Goal: Task Accomplishment & Management: Complete application form

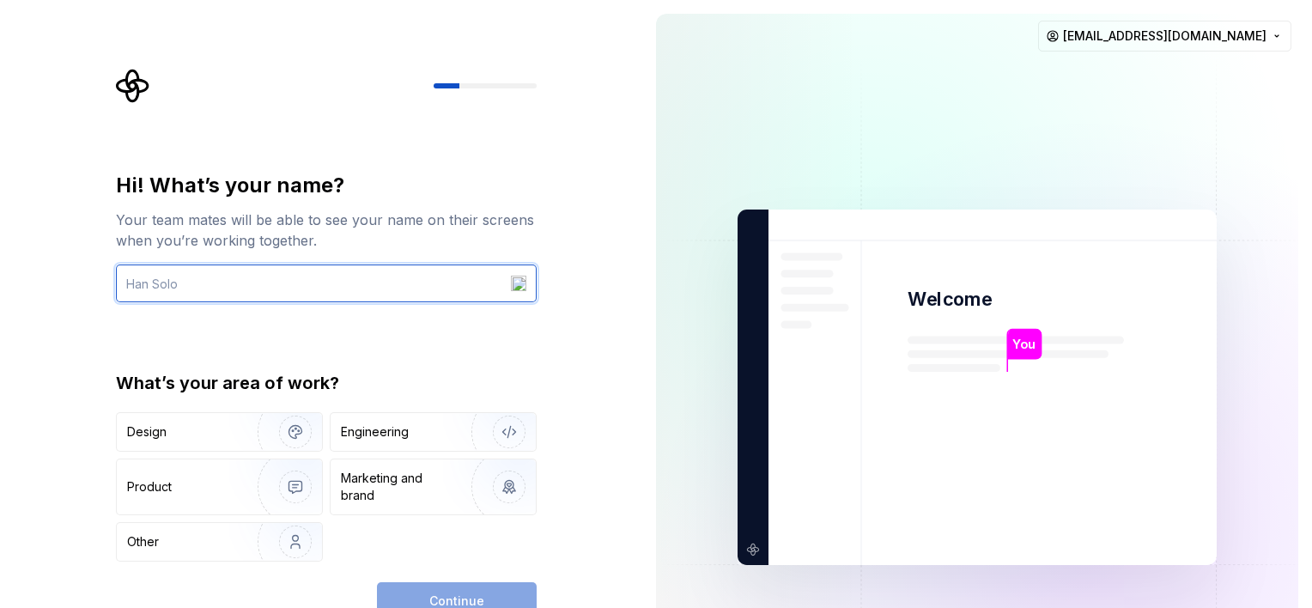
drag, startPoint x: 191, startPoint y: 295, endPoint x: 129, endPoint y: 295, distance: 61.8
click at [129, 295] on input "text" at bounding box center [326, 283] width 421 height 38
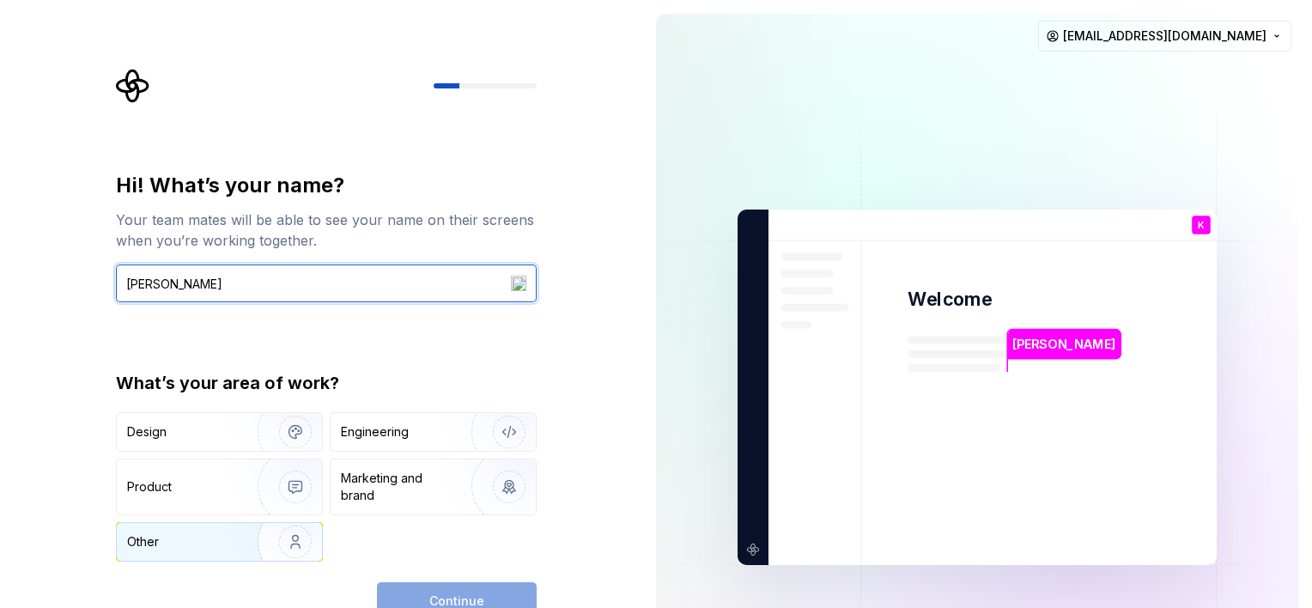
type input "Kelee"
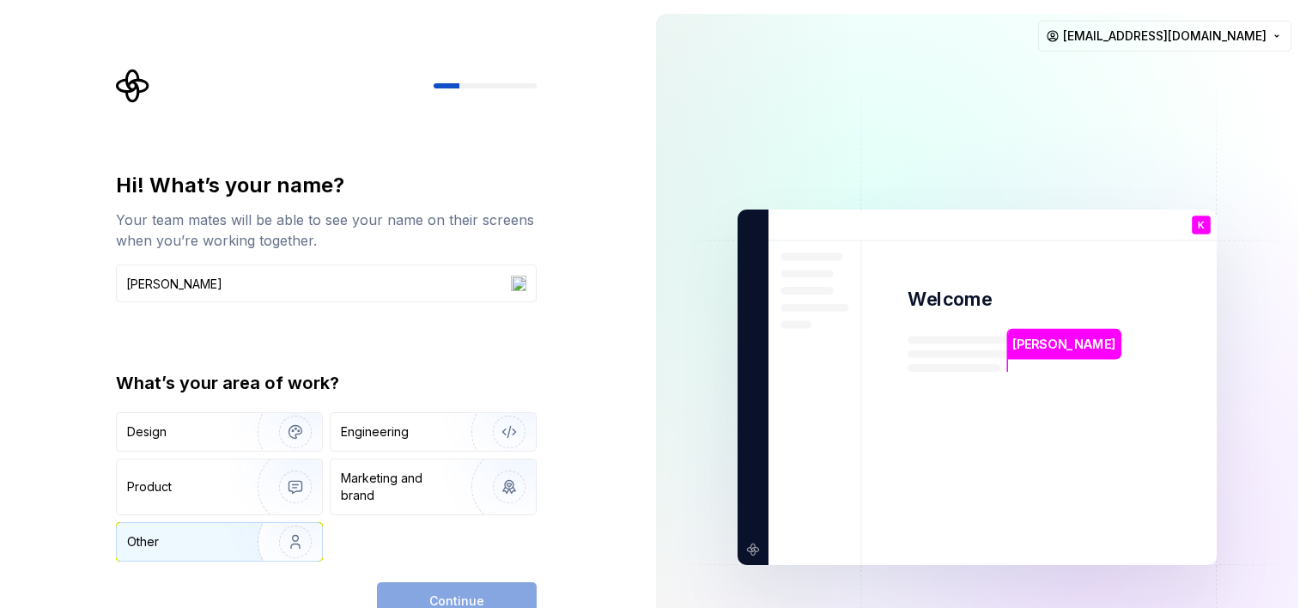
click at [197, 550] on div "Other" at bounding box center [219, 542] width 205 height 38
click at [472, 594] on span "Continue" at bounding box center [456, 600] width 55 height 17
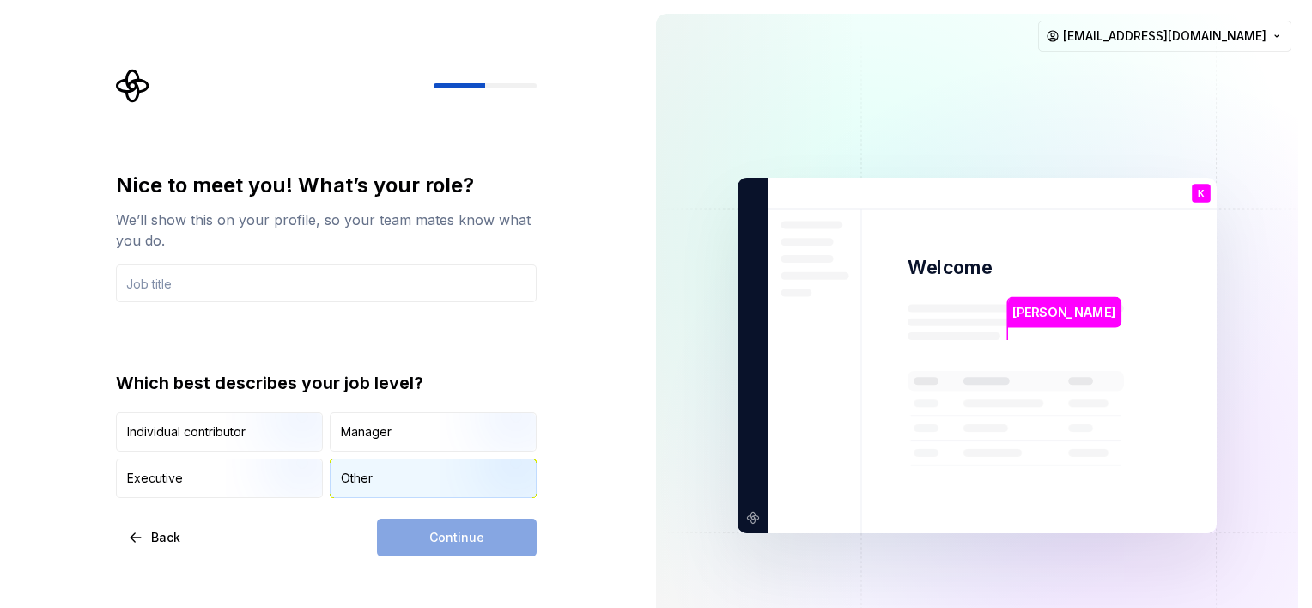
click at [386, 477] on div "Other" at bounding box center [433, 478] width 205 height 38
click at [450, 541] on div "Continue" at bounding box center [457, 538] width 160 height 38
click at [271, 284] on input "text" at bounding box center [326, 283] width 421 height 38
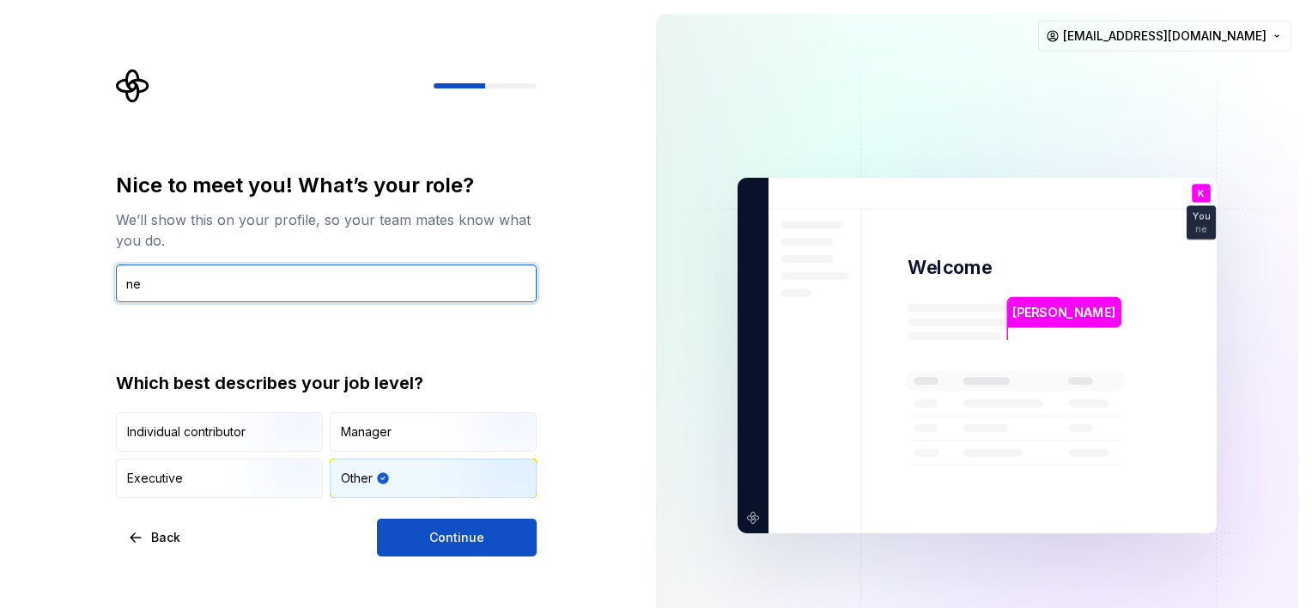
type input "n"
type input "beginner"
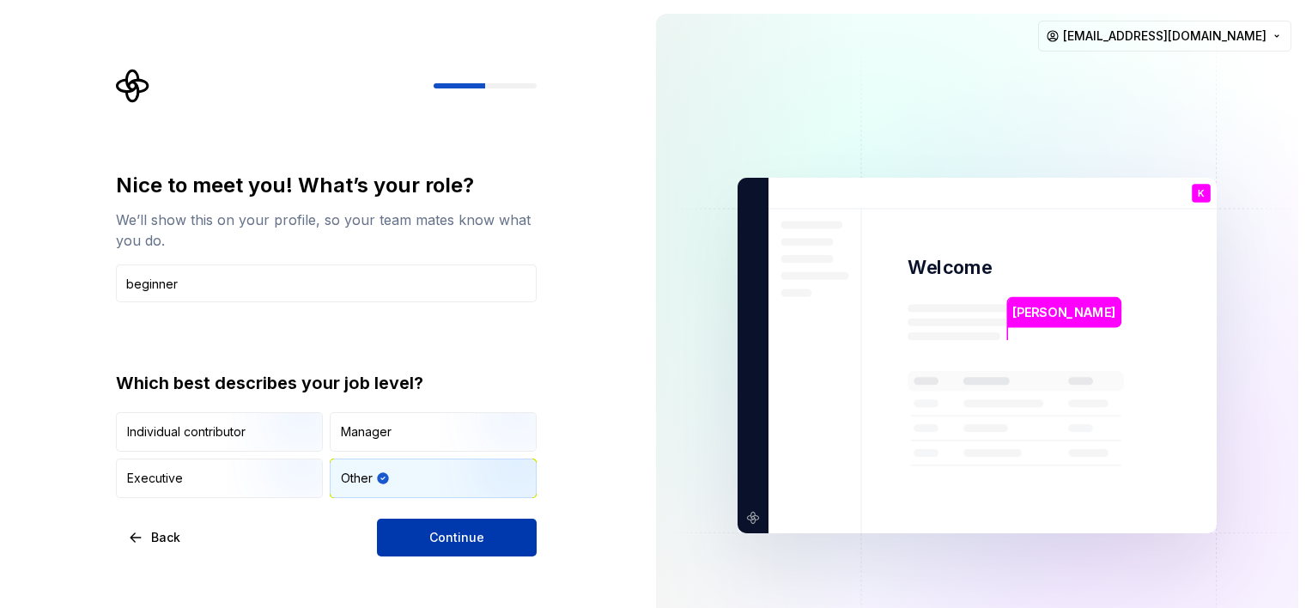
click at [422, 538] on button "Continue" at bounding box center [457, 538] width 160 height 38
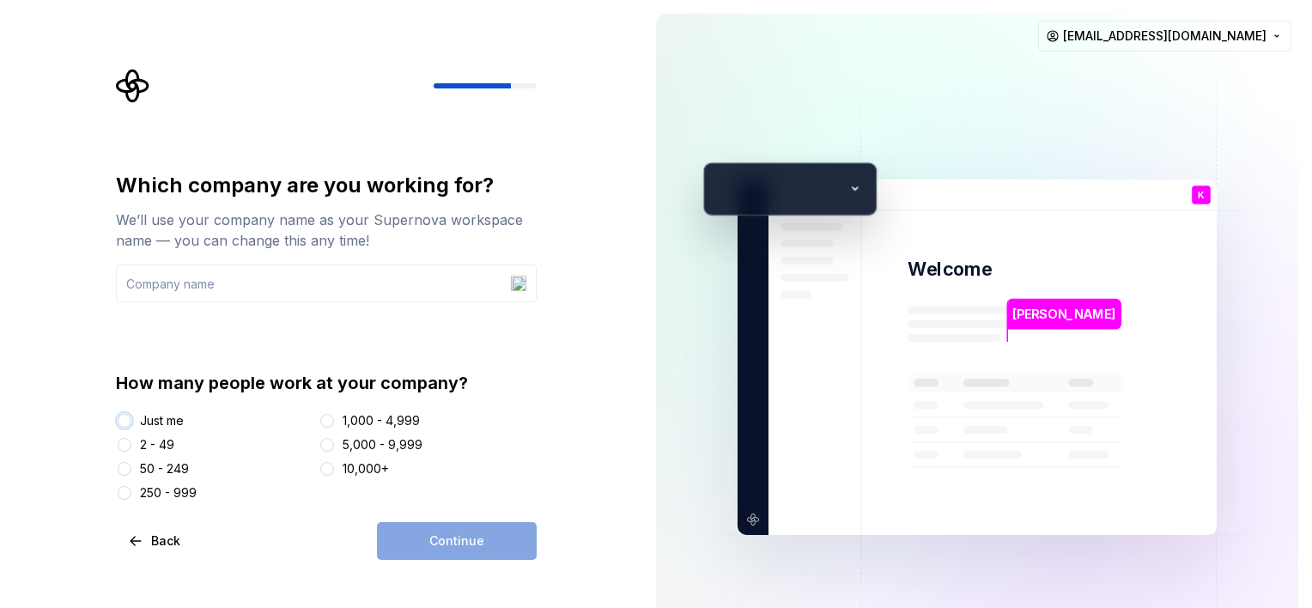
click at [125, 418] on button "Just me" at bounding box center [125, 421] width 14 height 14
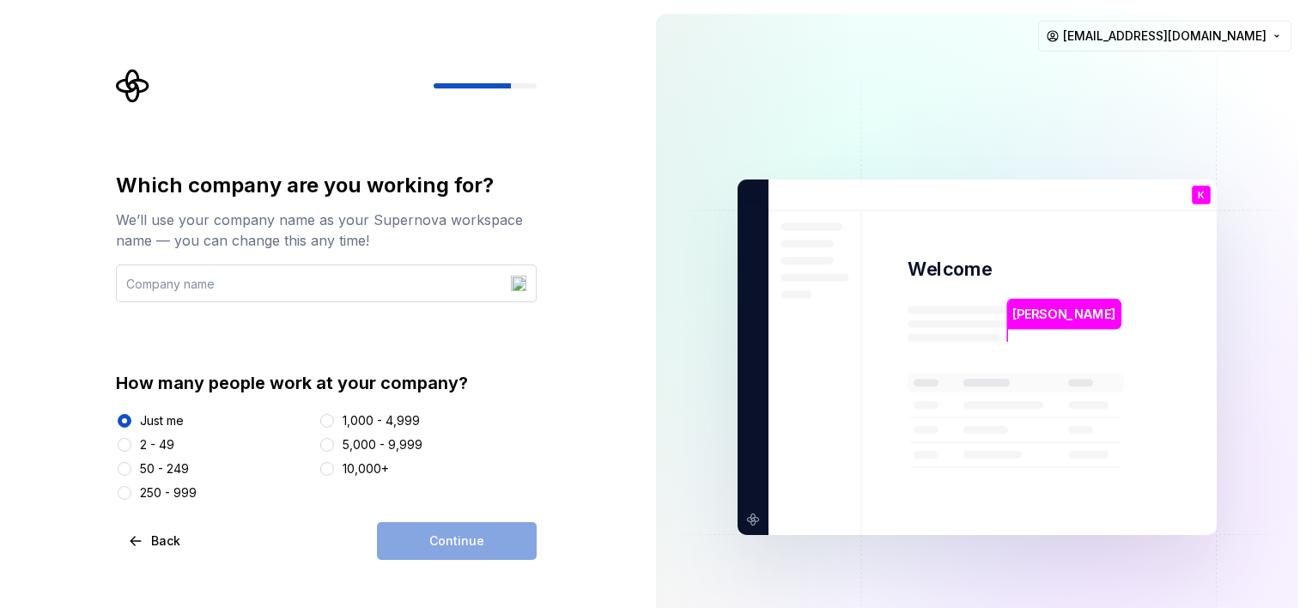
click at [264, 285] on input "text" at bounding box center [326, 283] width 421 height 38
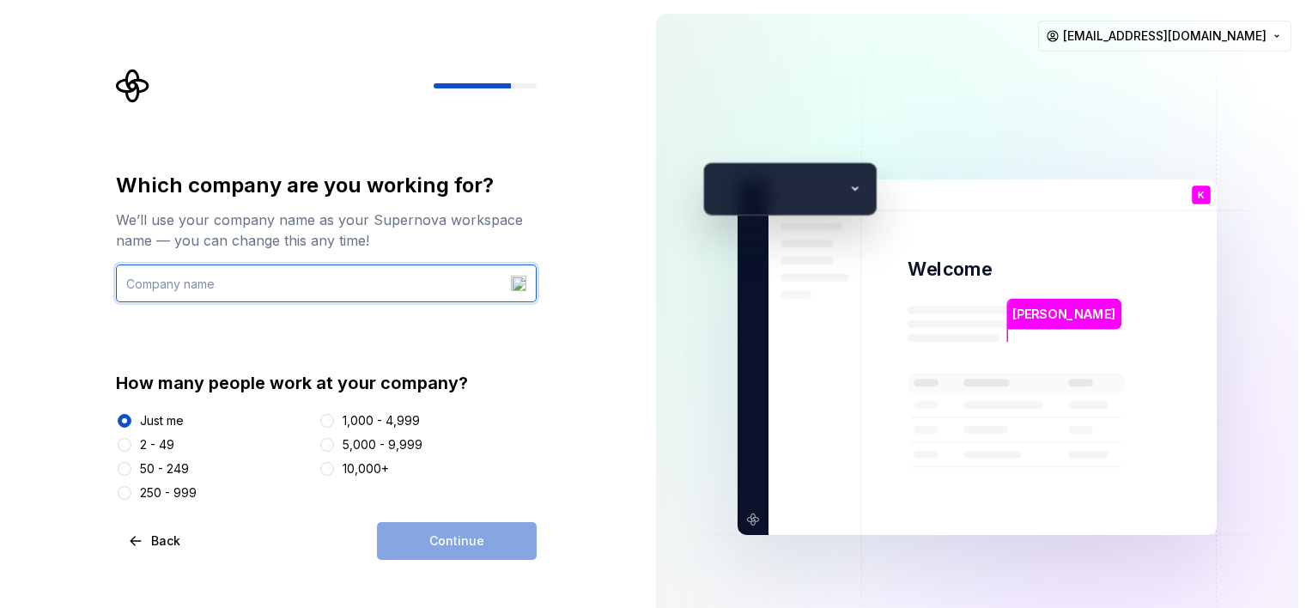
type input "n"
type input "N/A"
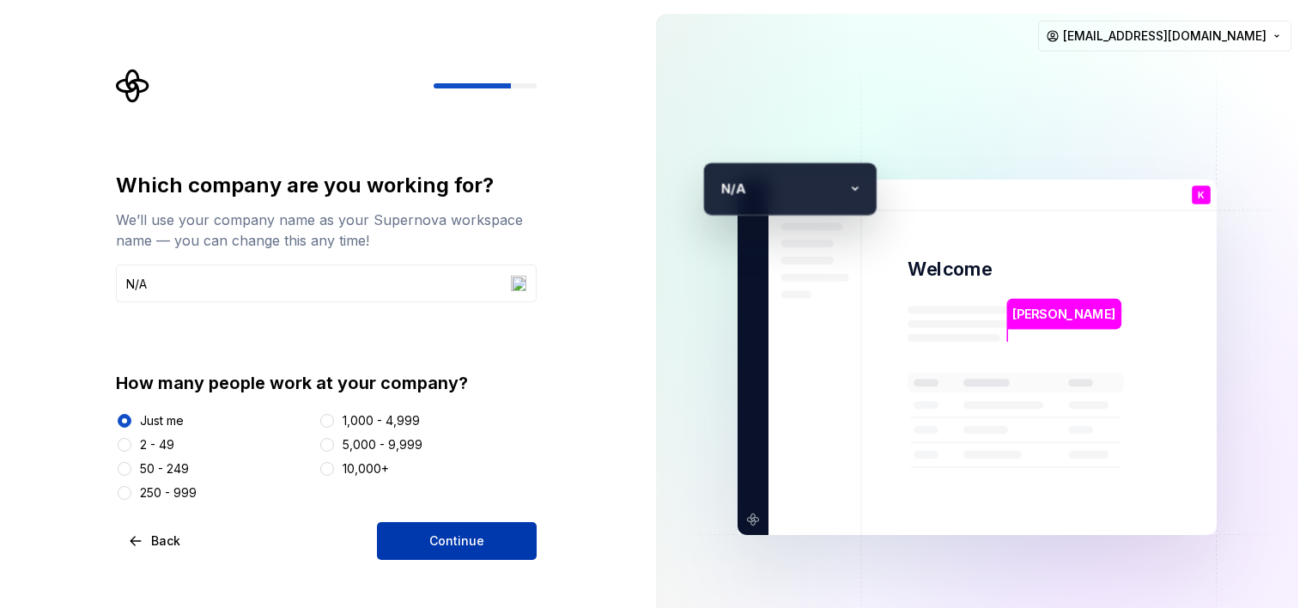
click at [443, 539] on span "Continue" at bounding box center [456, 540] width 55 height 17
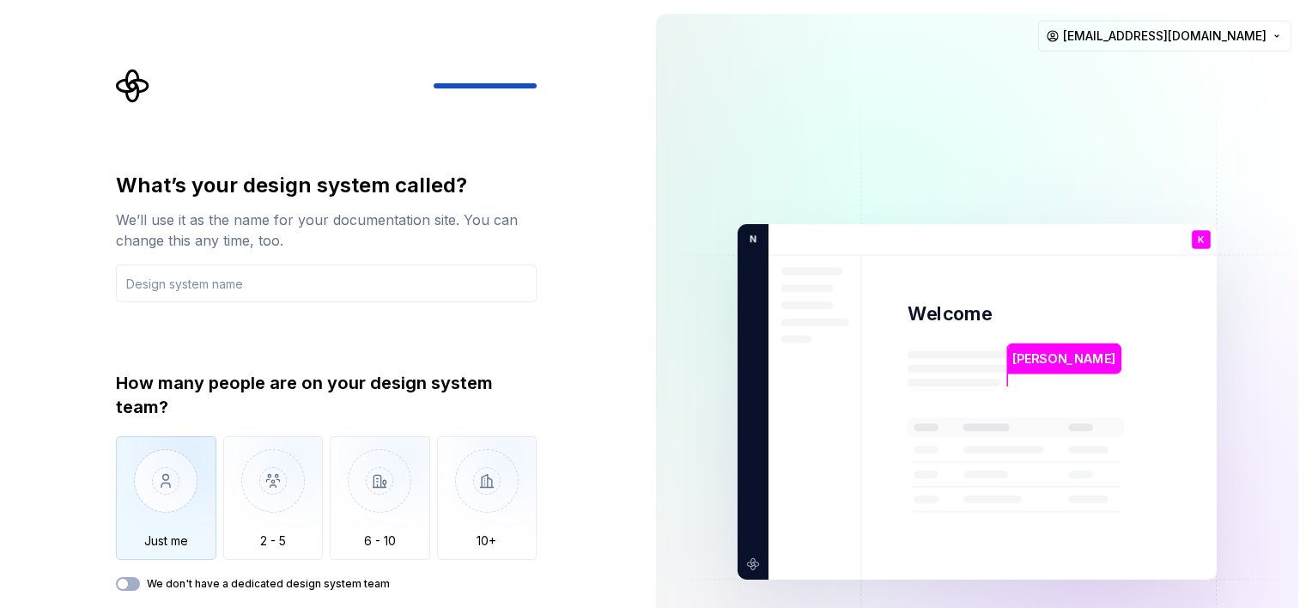
click at [161, 477] on img "button" at bounding box center [166, 493] width 100 height 115
click at [130, 584] on button "We don't have a dedicated design system team" at bounding box center [128, 584] width 24 height 14
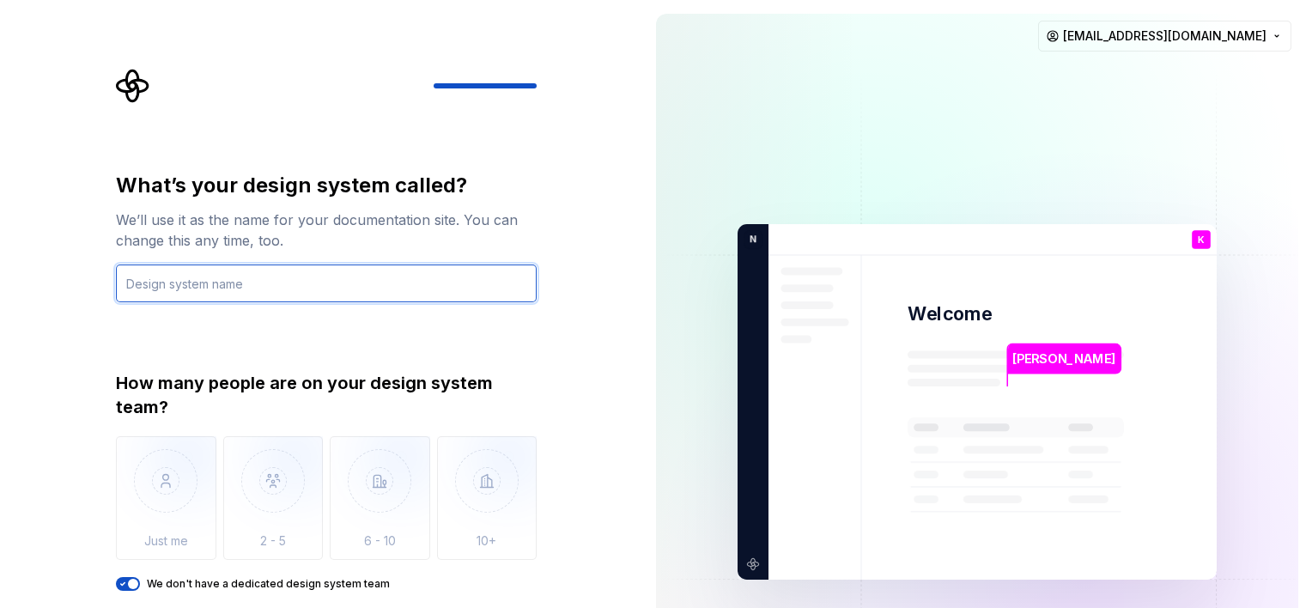
click at [386, 289] on input "text" at bounding box center [326, 283] width 421 height 38
type input "don't have one yet"
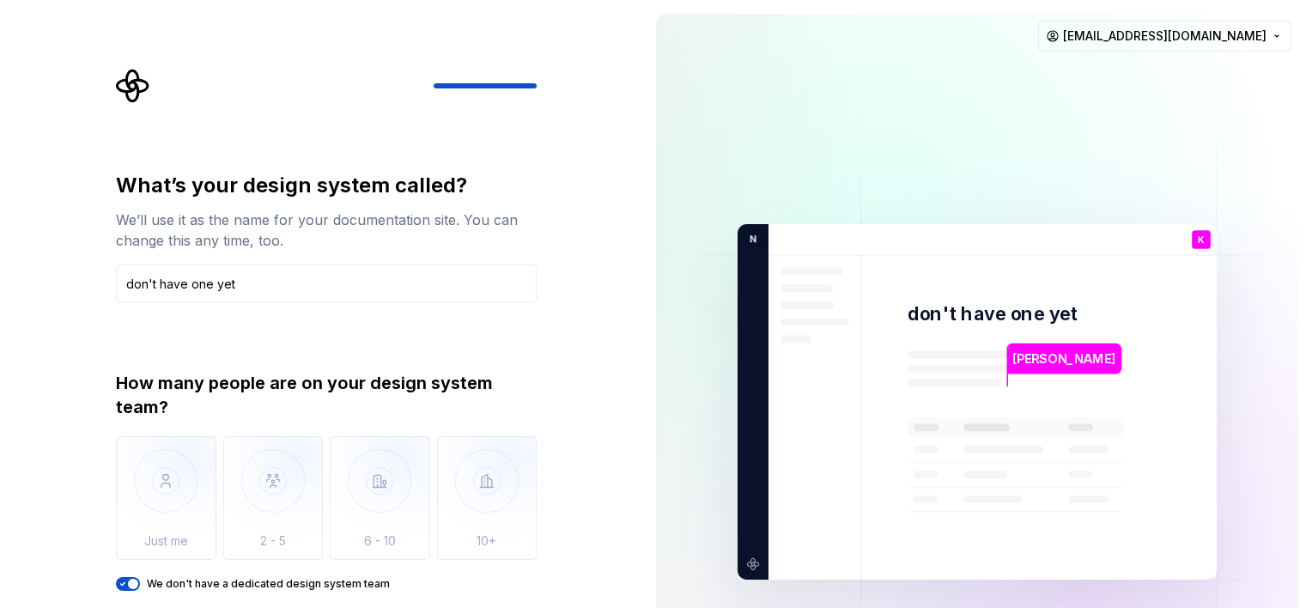
click at [504, 82] on div at bounding box center [326, 86] width 421 height 34
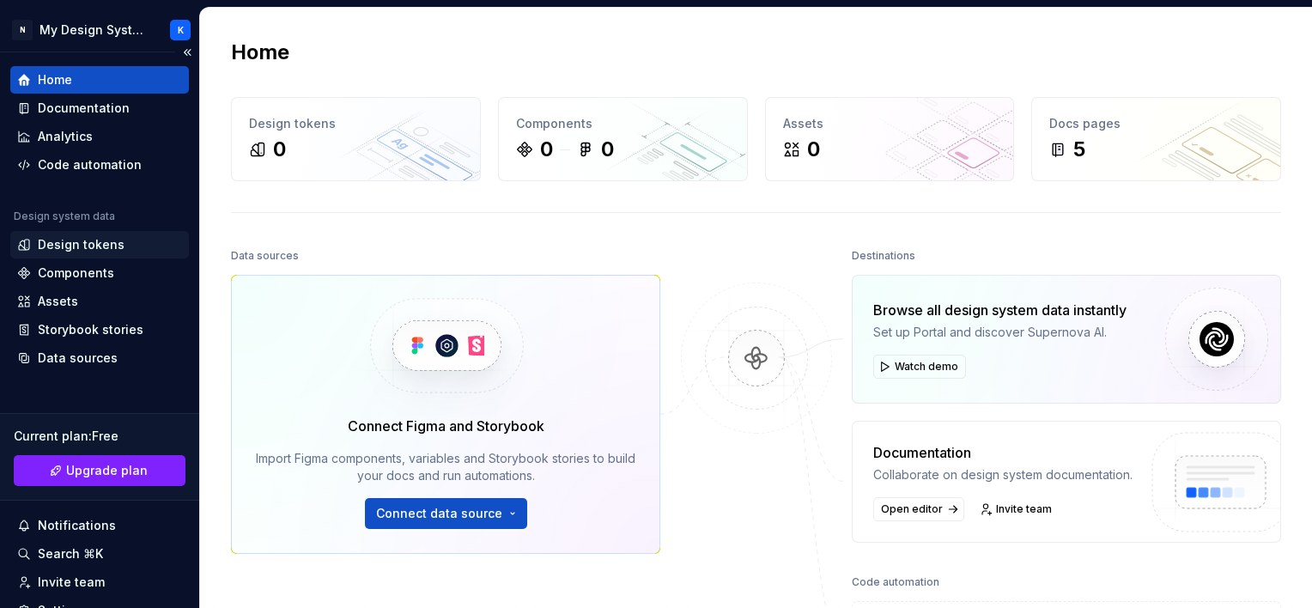
click at [109, 249] on div "Design tokens" at bounding box center [81, 244] width 87 height 17
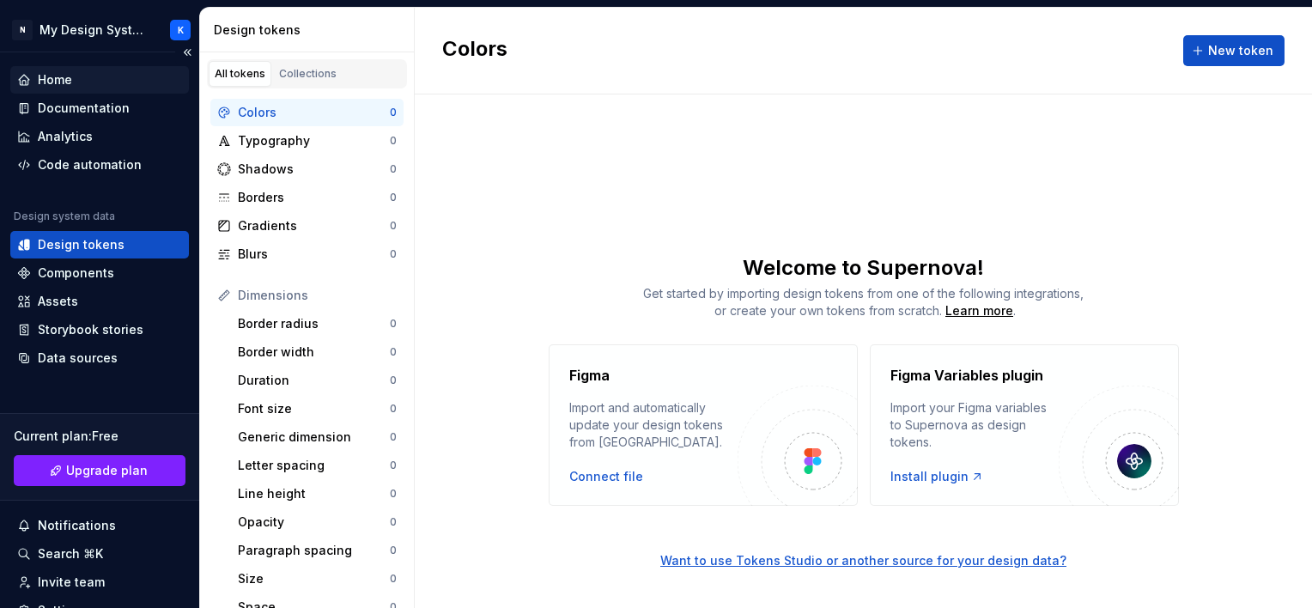
click at [58, 80] on div "Home" at bounding box center [55, 79] width 34 height 17
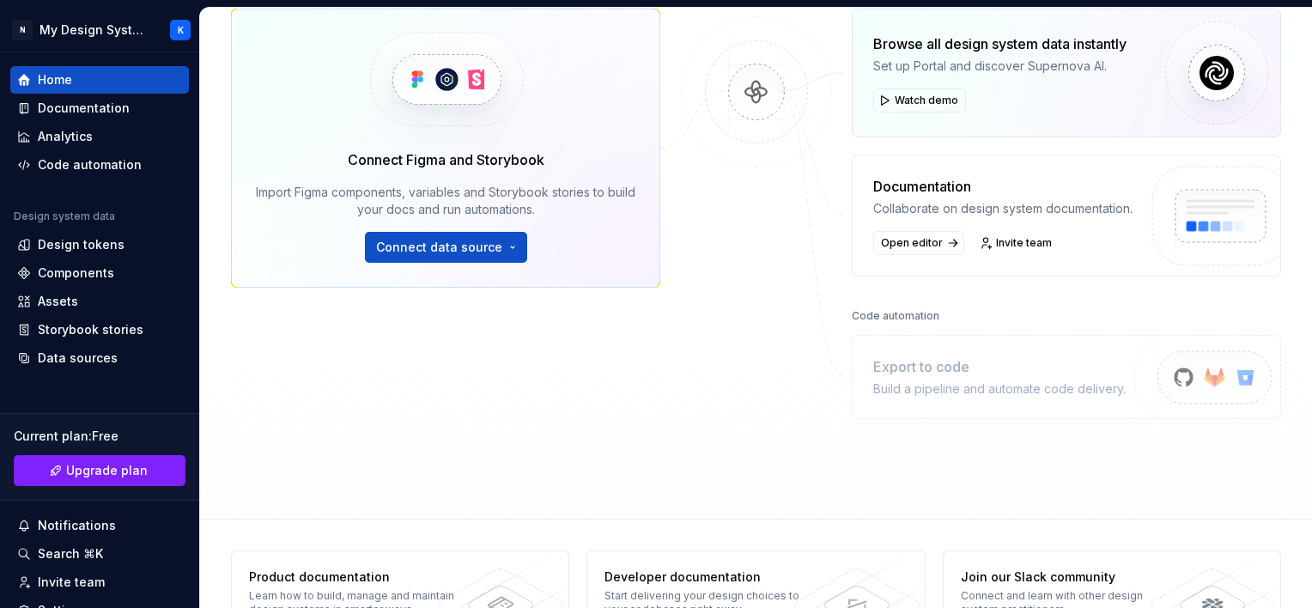
scroll to position [321, 0]
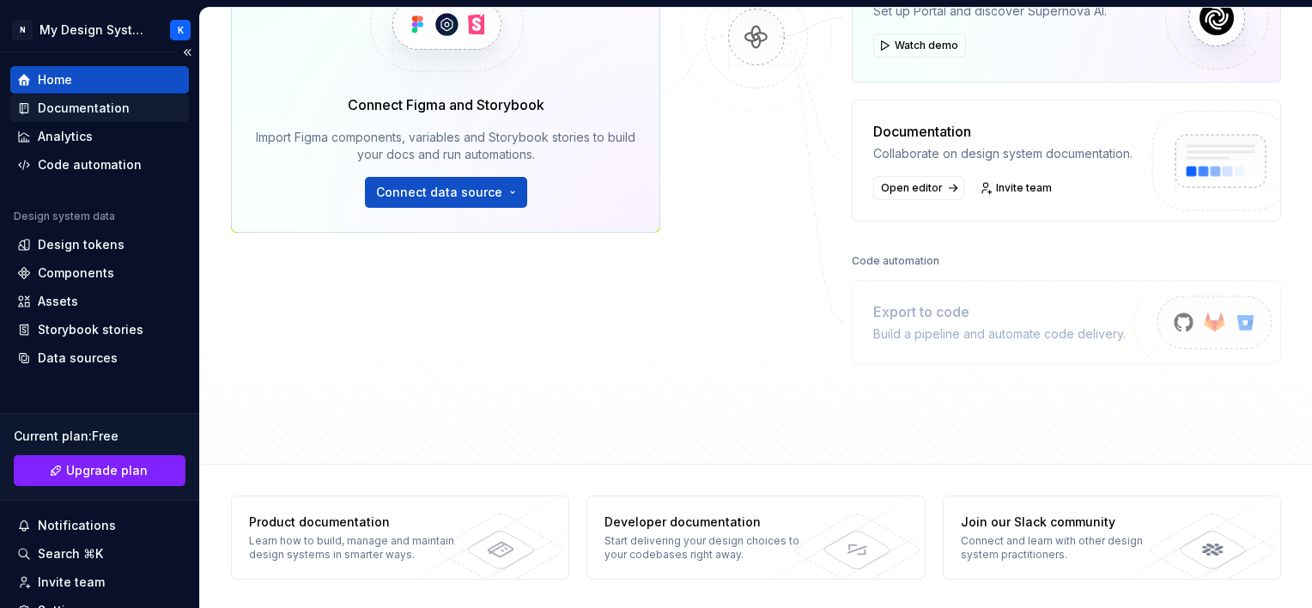
click at [93, 116] on div "Documentation" at bounding box center [84, 108] width 92 height 17
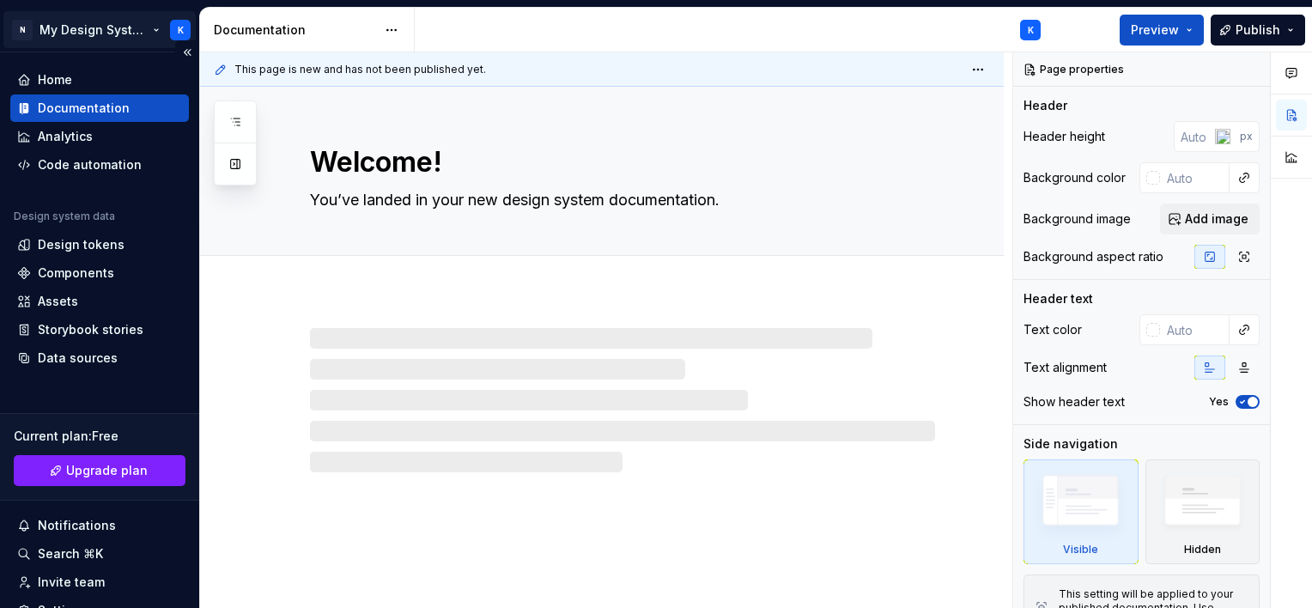
click at [78, 27] on html "N My Design System K Home Documentation Analytics Code automation Design system…" at bounding box center [656, 304] width 1312 height 608
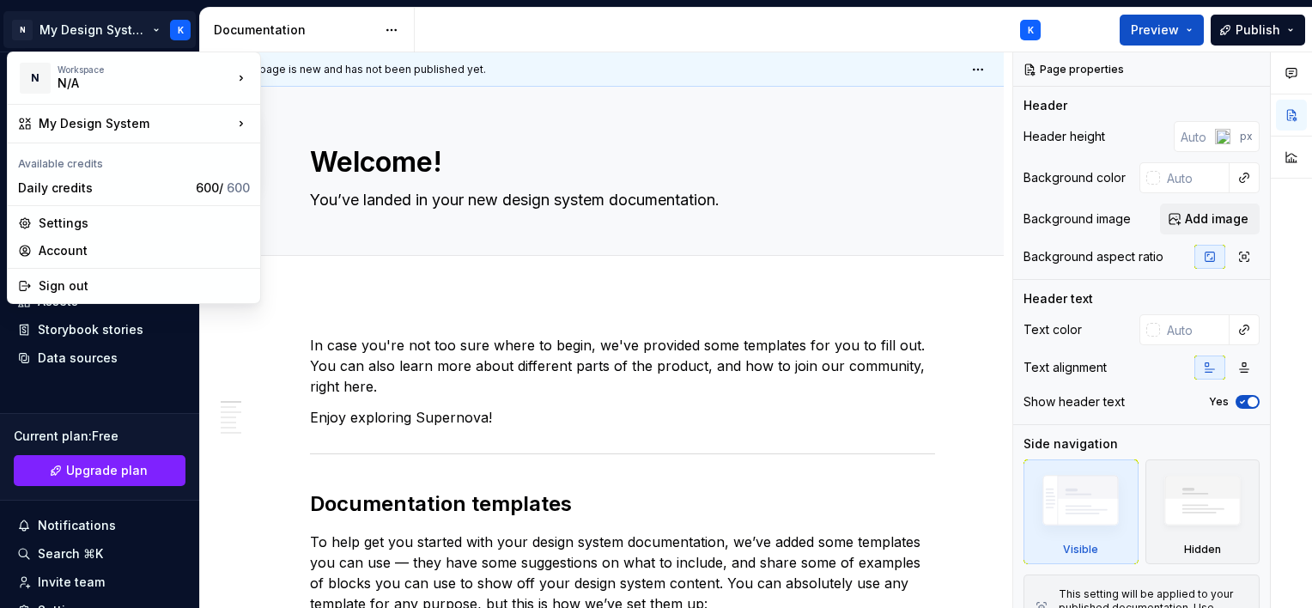
click at [759, 142] on html "N My Design System K Home Documentation Analytics Code automation Design system…" at bounding box center [656, 304] width 1312 height 608
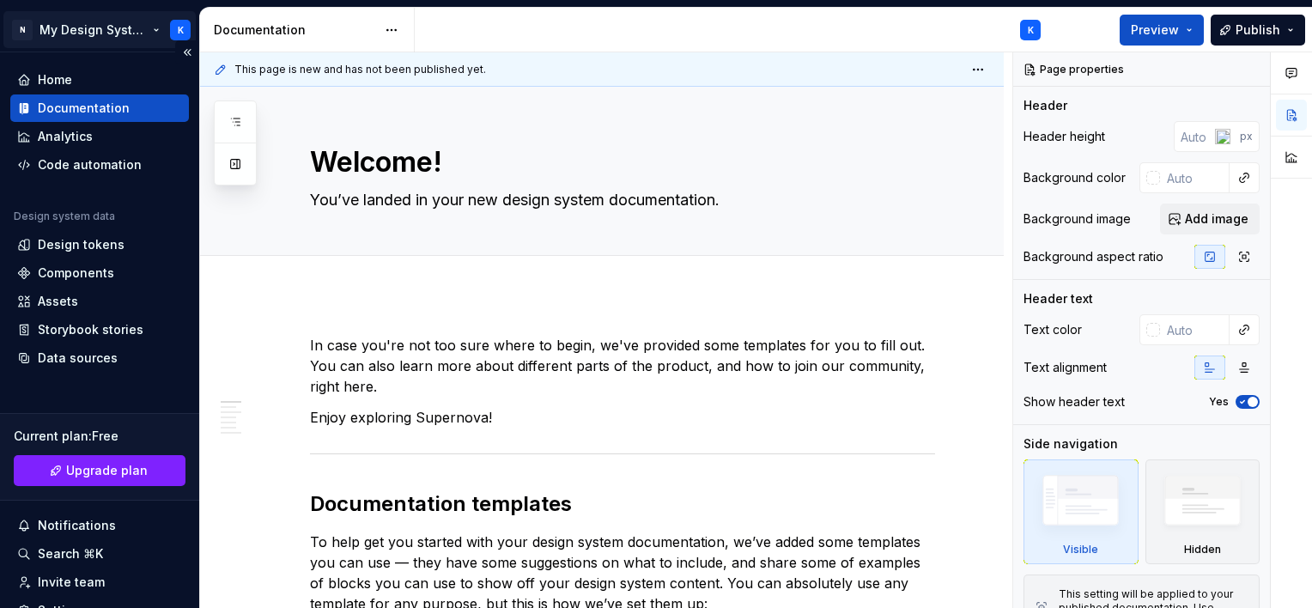
click at [153, 28] on html "N My Design System K Home Documentation Analytics Code automation Design system…" at bounding box center [656, 304] width 1312 height 608
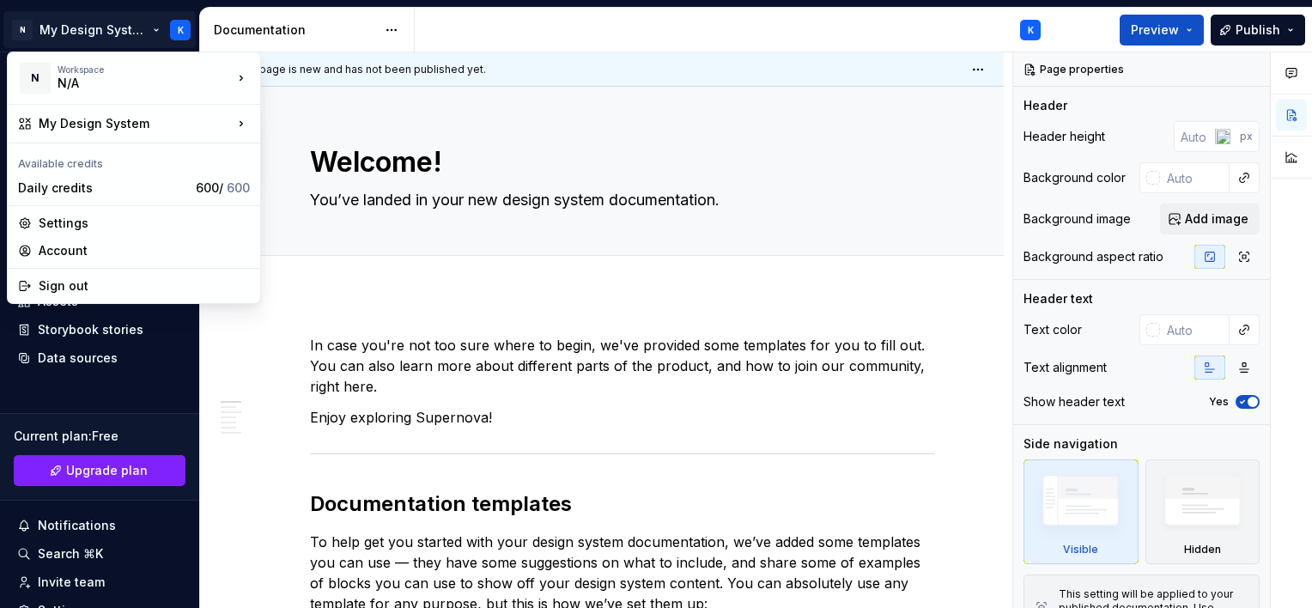
type textarea "*"
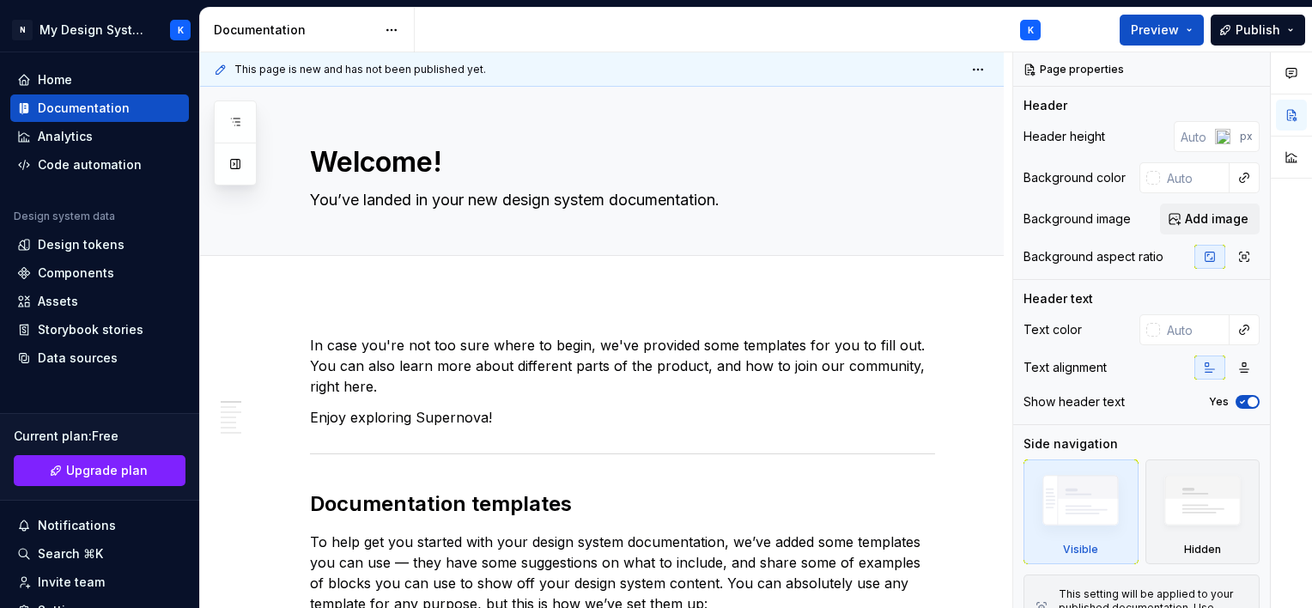
click at [834, 21] on html "N My Design System K Home Documentation Analytics Code automation Design system…" at bounding box center [656, 304] width 1312 height 608
drag, startPoint x: 0, startPoint y: 0, endPoint x: 610, endPoint y: 119, distance: 622.1
click at [610, 119] on div "Edit header" at bounding box center [595, 115] width 790 height 31
click at [151, 27] on html "N My Design System K Home Documentation Analytics Code automation Design system…" at bounding box center [656, 304] width 1312 height 608
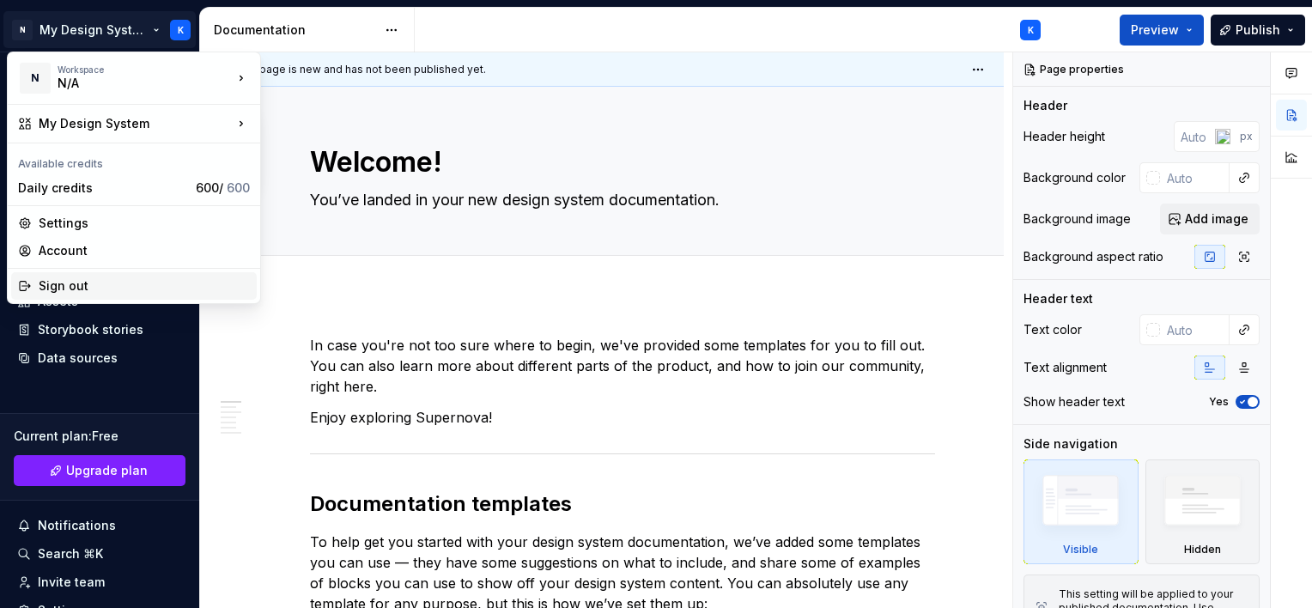
click at [69, 291] on div "Sign out" at bounding box center [144, 285] width 211 height 17
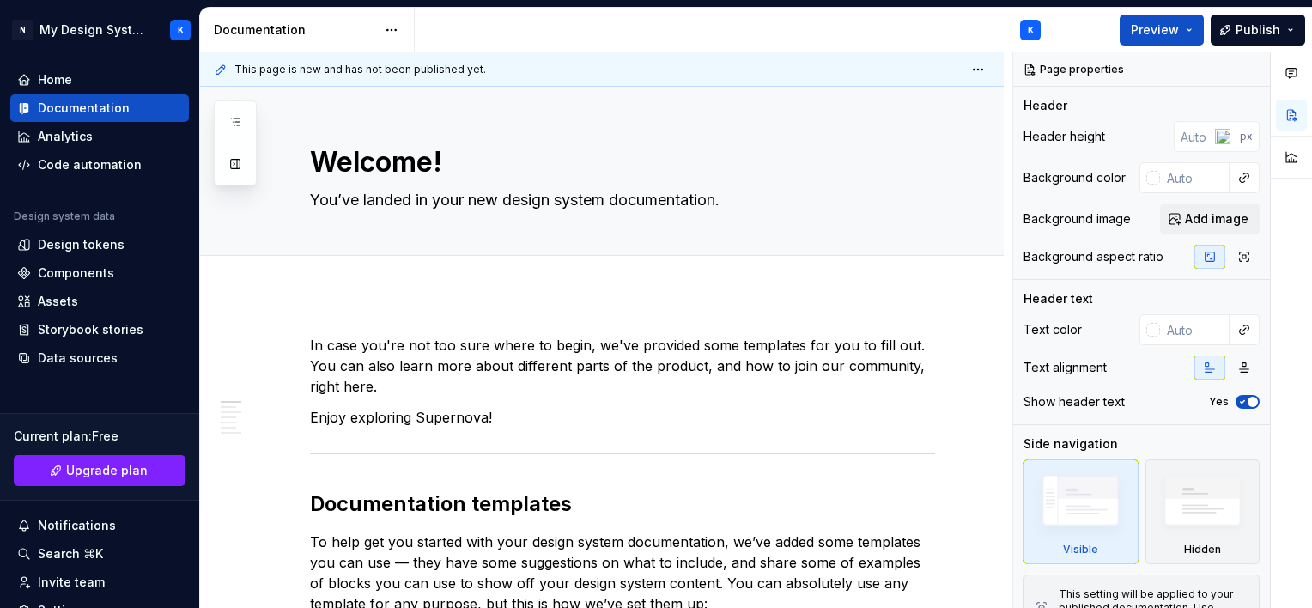
type textarea "*"
